Goal: Information Seeking & Learning: Learn about a topic

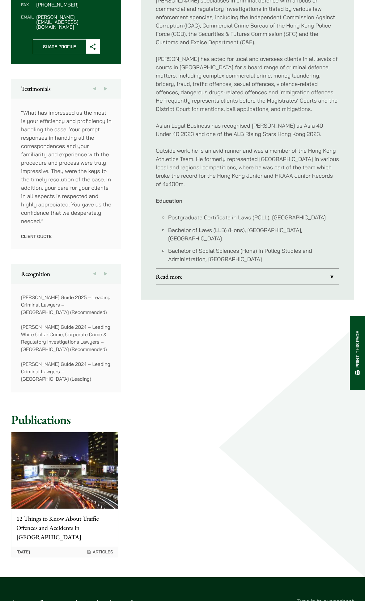
scroll to position [424, 0]
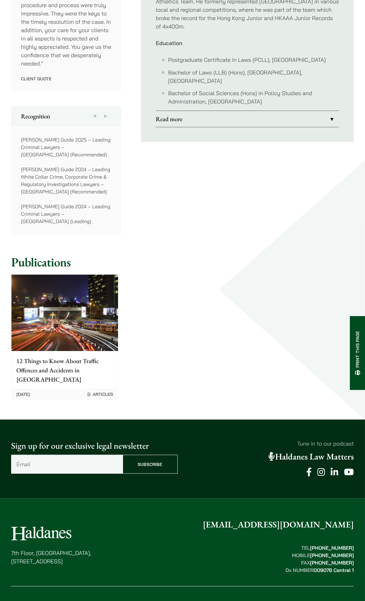
click at [190, 118] on link "Read more" at bounding box center [247, 119] width 183 height 16
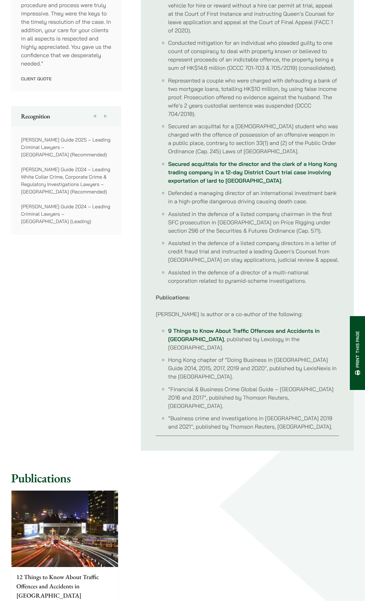
click at [219, 333] on link "9 Things to Know About Traffic Offences and Accidents in Hong Kong" at bounding box center [244, 334] width 152 height 15
